Goal: Information Seeking & Learning: Compare options

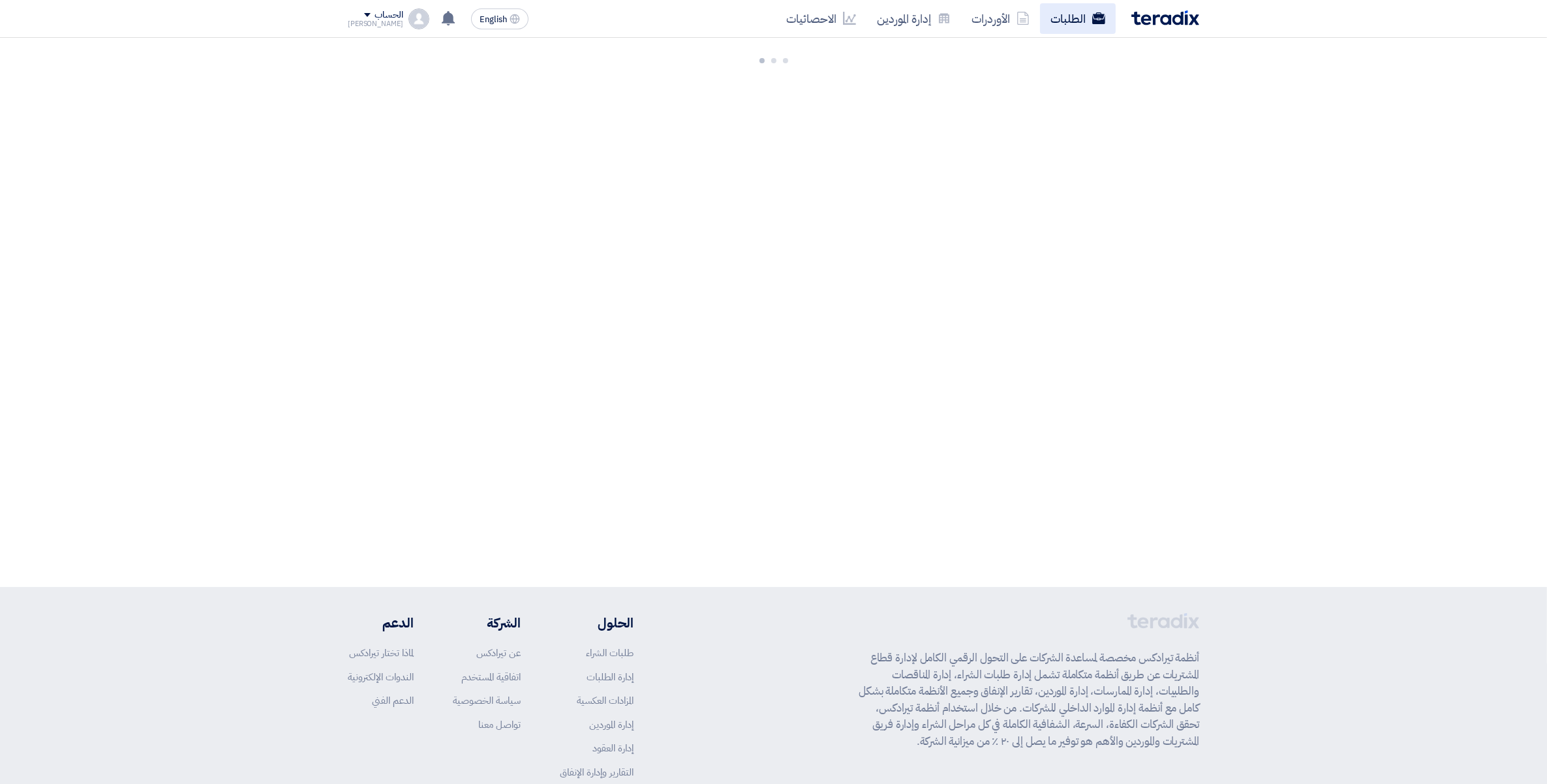
drag, startPoint x: 0, startPoint y: 0, endPoint x: 1064, endPoint y: 20, distance: 1064.2
click at [1064, 20] on link "الطلبات" at bounding box center [1078, 18] width 76 height 31
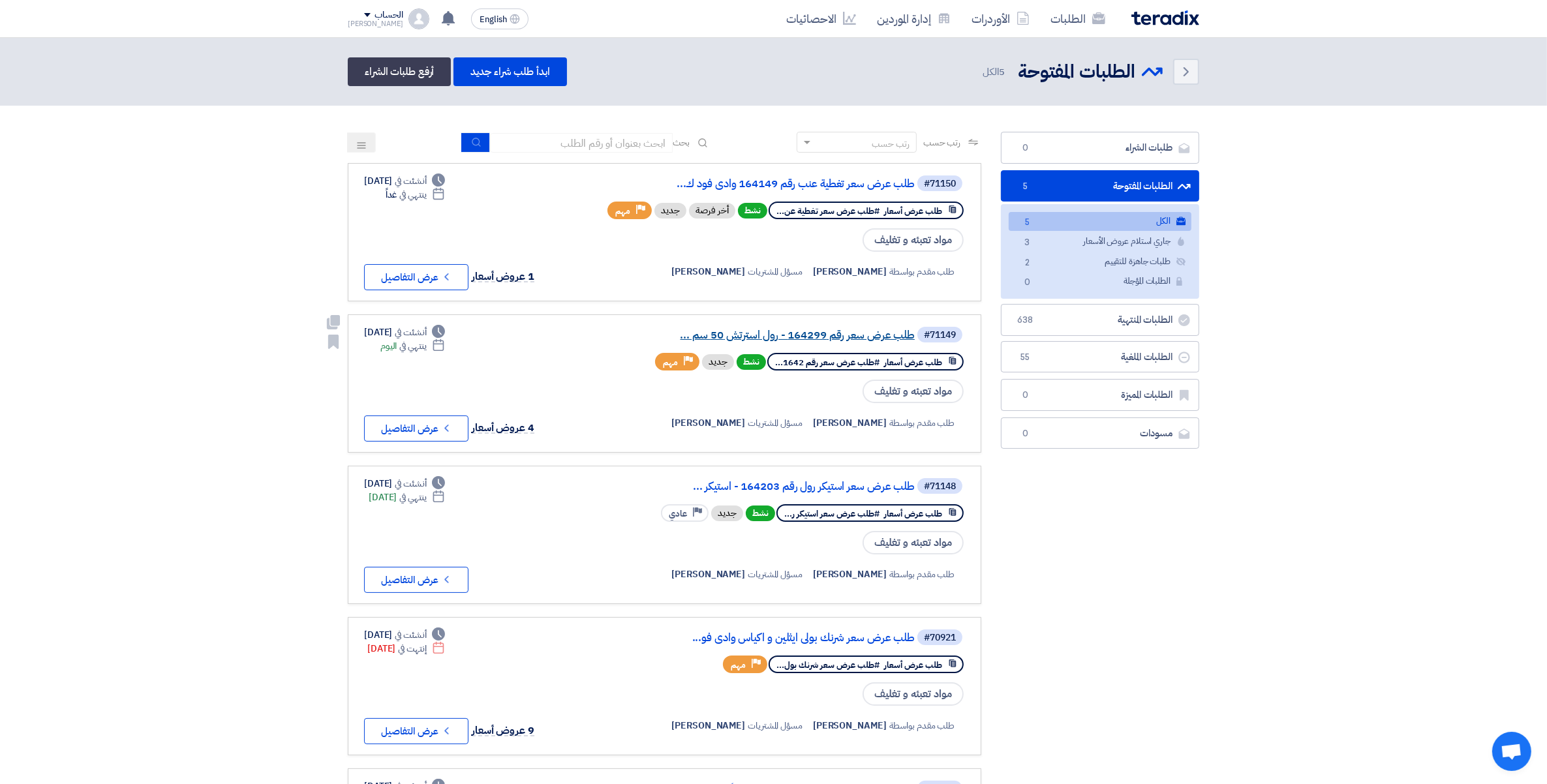
click at [836, 329] on link "طلب عرض سعر رقم 164299 - رول استرتش 50 سم ..." at bounding box center [784, 335] width 261 height 12
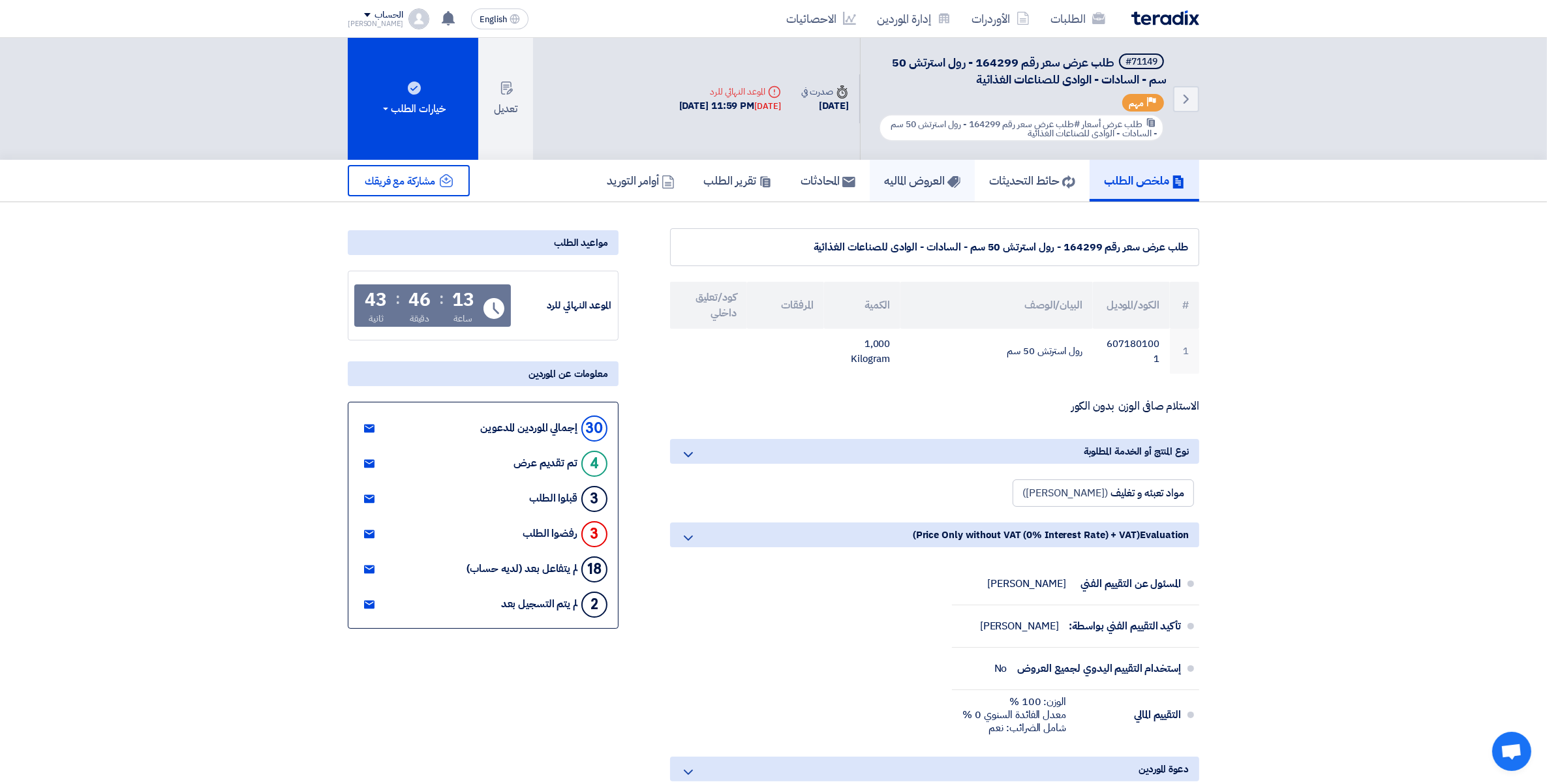
click at [900, 173] on h5 "العروض الماليه" at bounding box center [922, 180] width 77 height 15
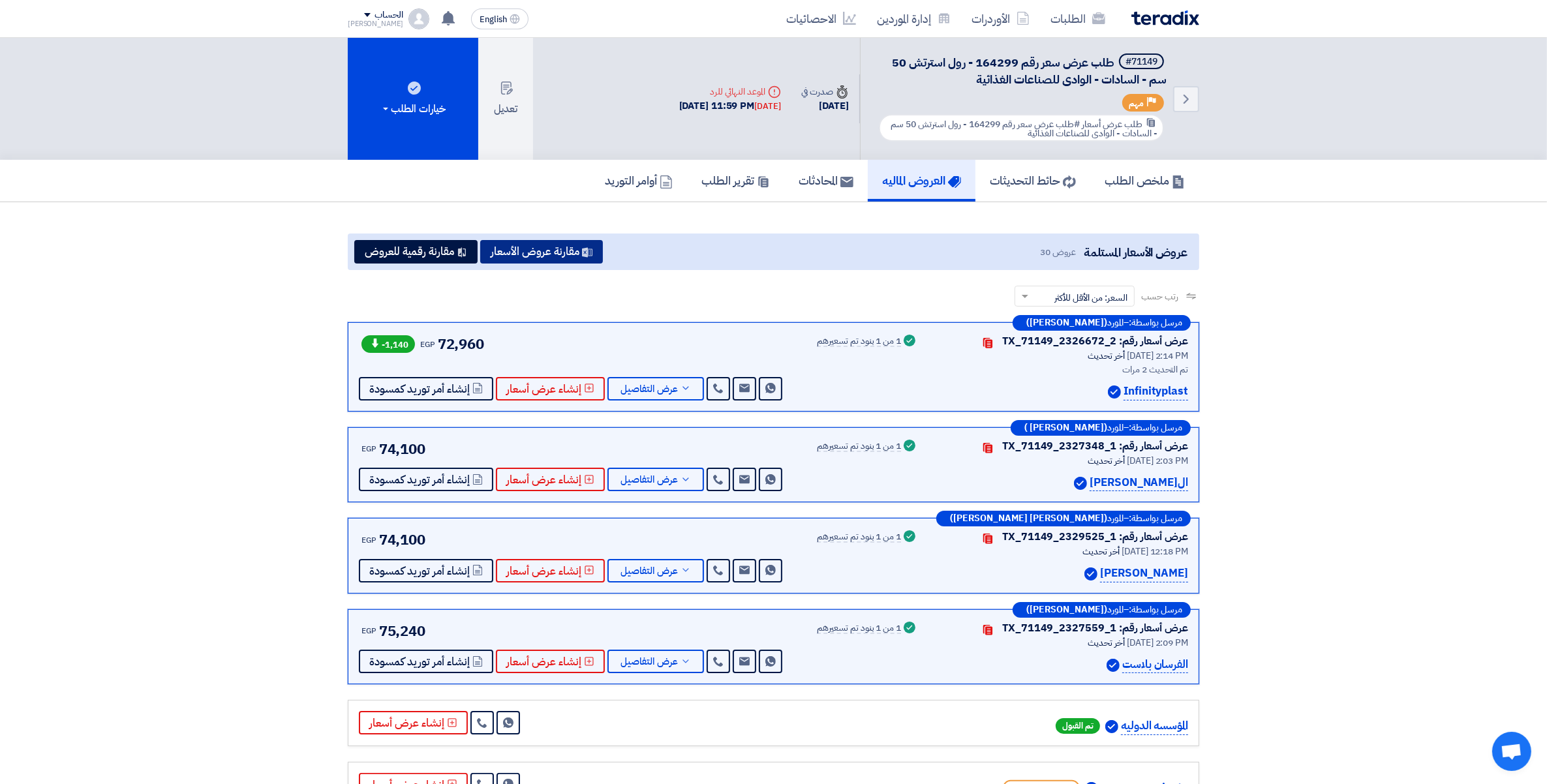
click at [568, 250] on button "مقارنة عروض الأسعار" at bounding box center [542, 251] width 122 height 23
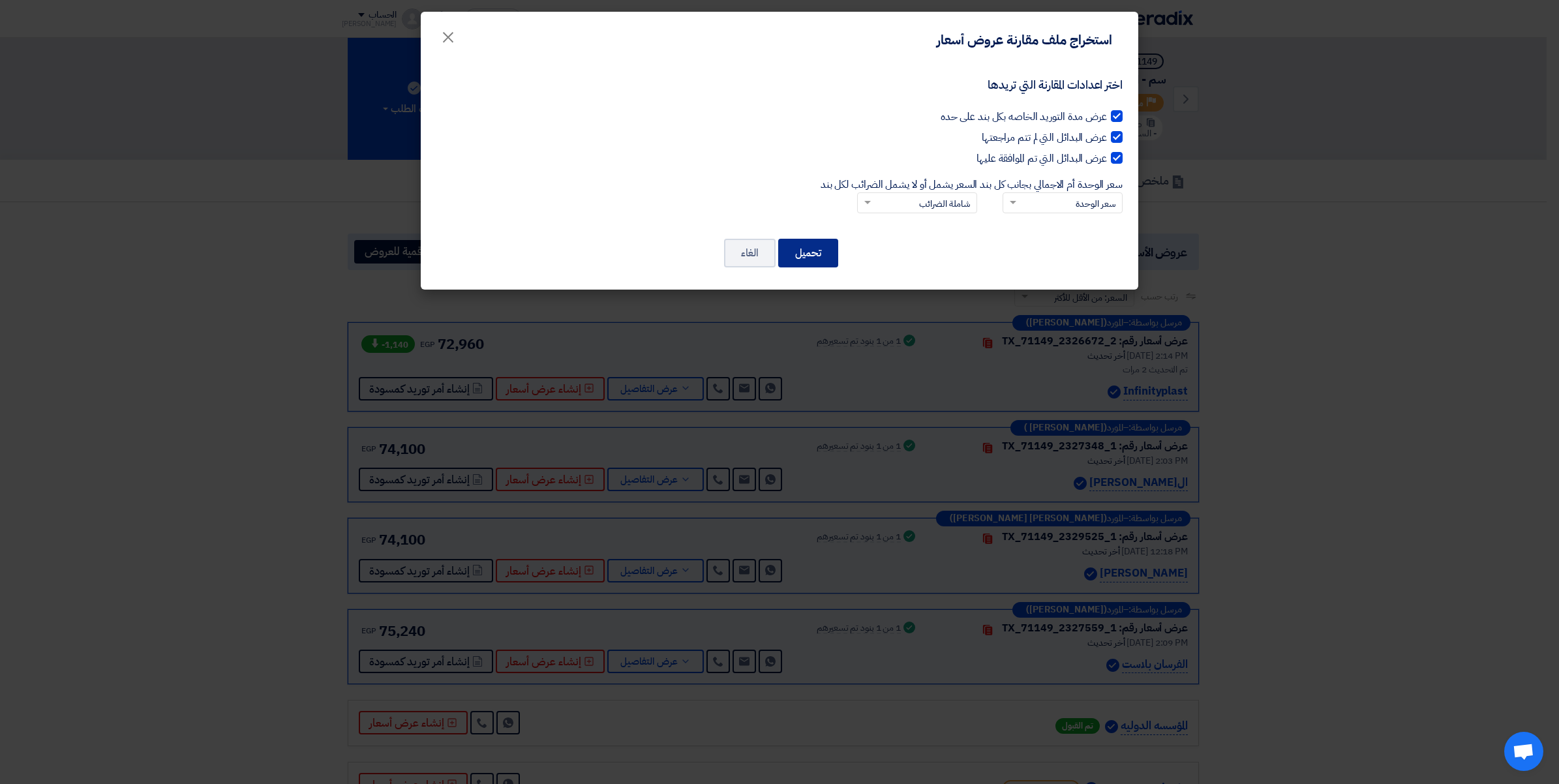
click at [818, 254] on button "تحميل" at bounding box center [808, 253] width 60 height 28
